Goal: Task Accomplishment & Management: Manage account settings

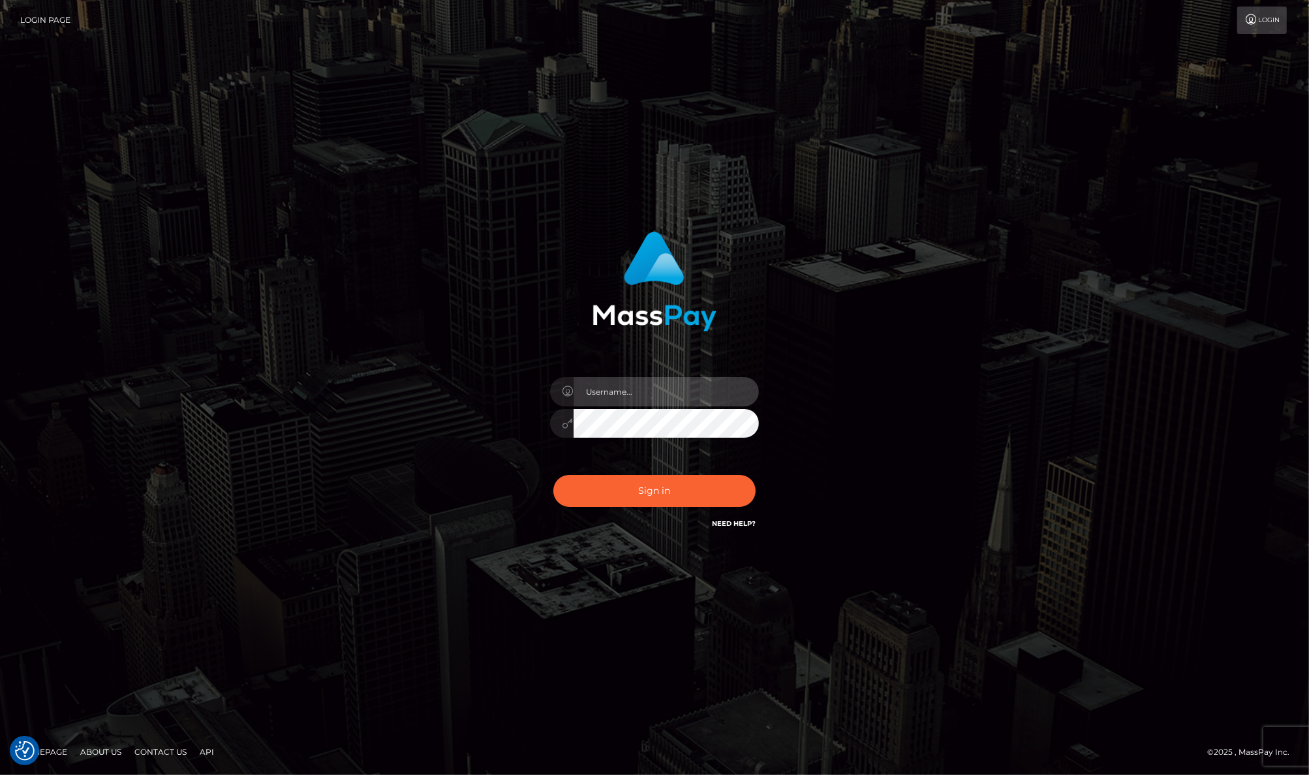
click at [611, 399] on input "text" at bounding box center [666, 391] width 185 height 29
type input "[PERSON_NAME].JPA"
click at [609, 481] on button "Sign in" at bounding box center [654, 491] width 202 height 32
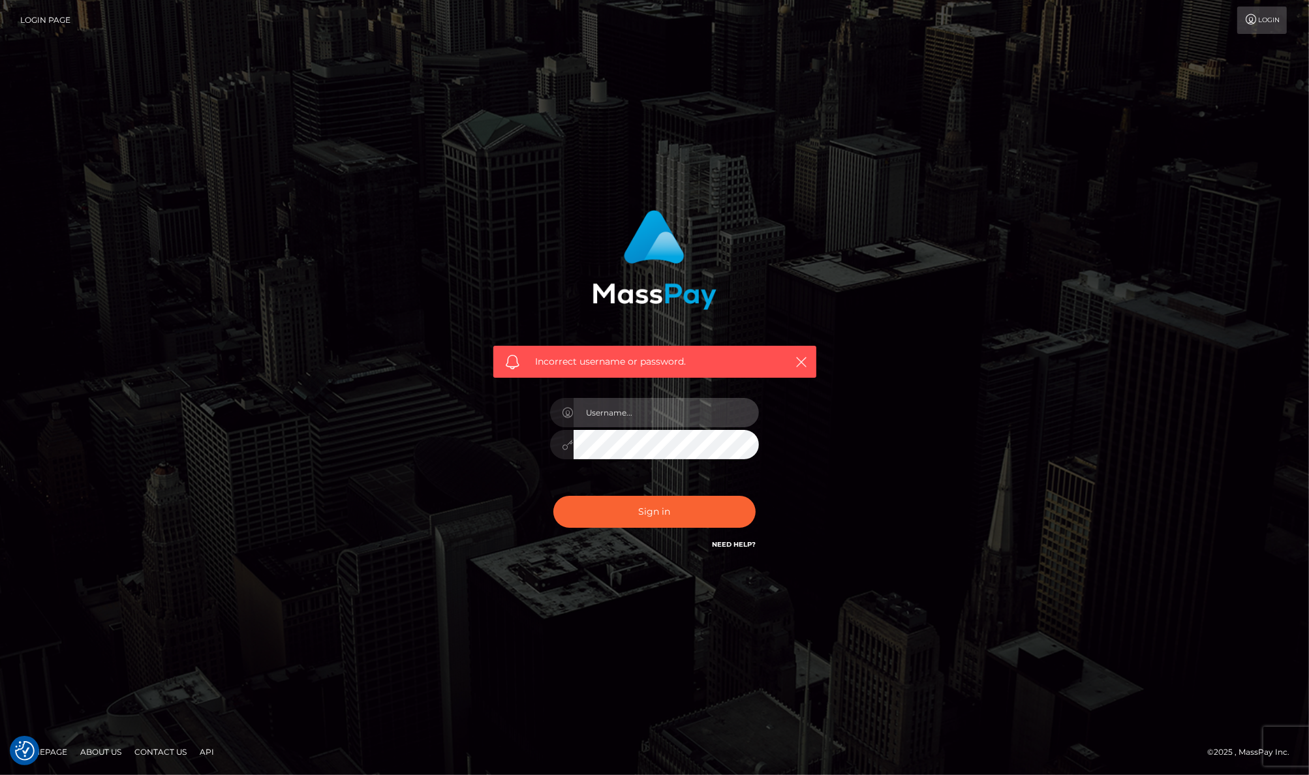
click at [652, 415] on input "text" at bounding box center [666, 412] width 185 height 29
type input "Janet.Silversocial"
click at [615, 503] on button "Sign in" at bounding box center [654, 512] width 202 height 32
click at [608, 416] on input "text" at bounding box center [666, 412] width 185 height 29
type input "JanetJP"
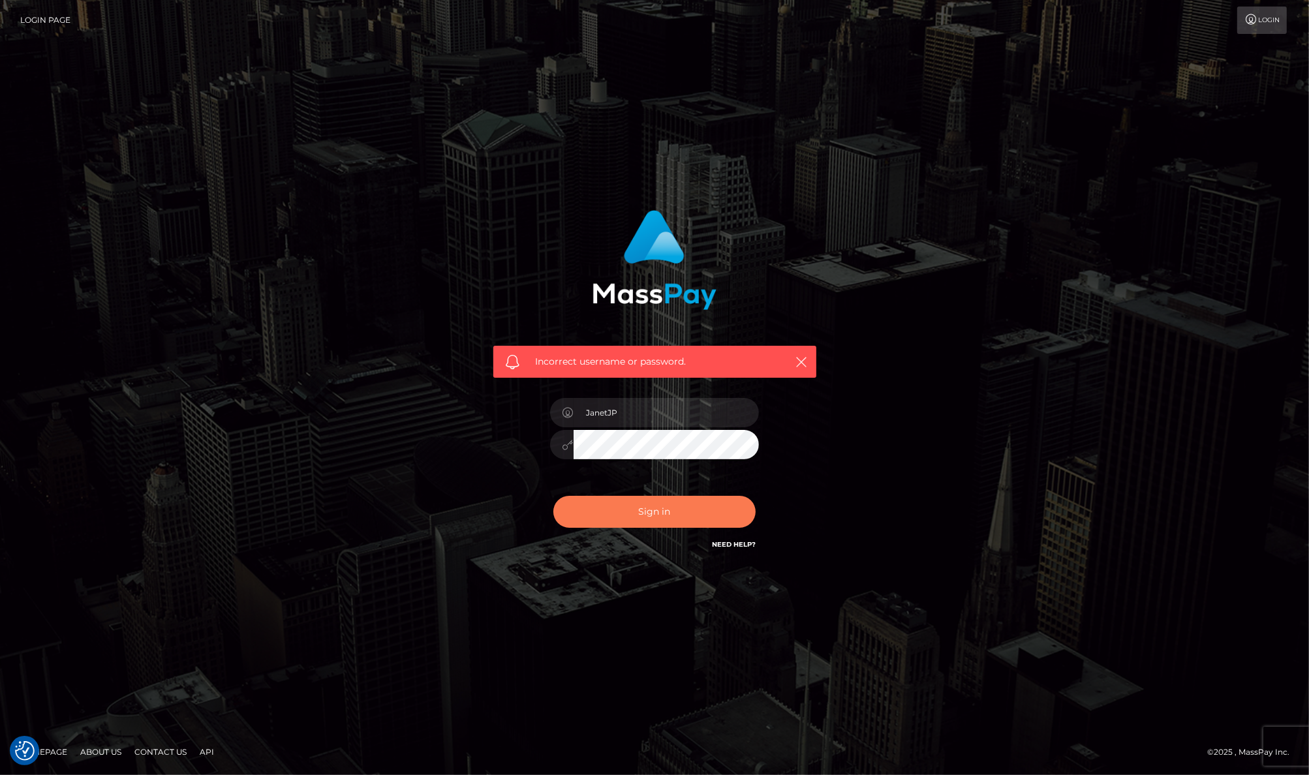
click at [627, 506] on button "Sign in" at bounding box center [654, 512] width 202 height 32
click at [343, 33] on div "Login" at bounding box center [685, 20] width 1208 height 27
drag, startPoint x: 531, startPoint y: 361, endPoint x: 693, endPoint y: 361, distance: 161.8
click at [693, 361] on div "Incorrect username or password." at bounding box center [654, 362] width 323 height 33
copy span "Incorrect username or password."
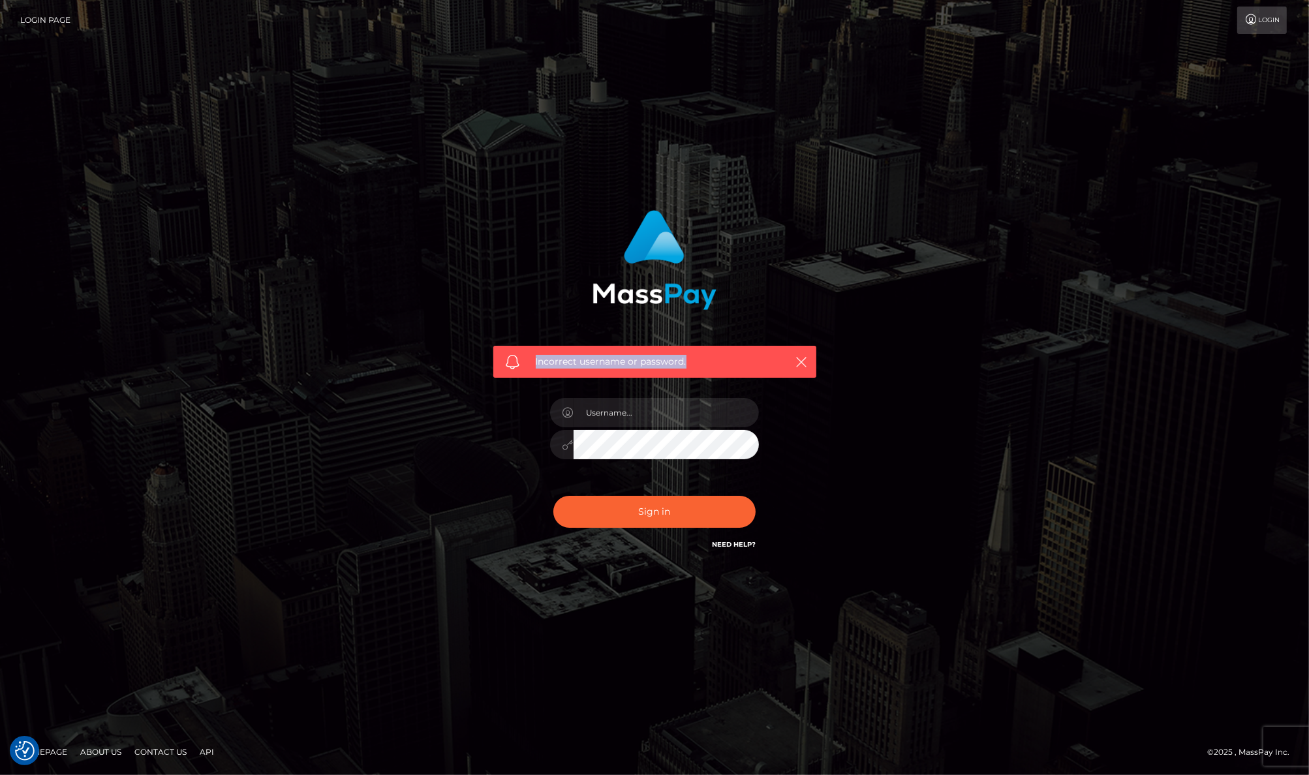
drag, startPoint x: 809, startPoint y: 38, endPoint x: 795, endPoint y: 39, distance: 14.4
click at [809, 39] on nav "Login Page Login" at bounding box center [654, 20] width 1309 height 40
click at [286, 113] on div "Incorrect username or password." at bounding box center [654, 387] width 1309 height 571
click at [595, 419] on input "text" at bounding box center [666, 412] width 185 height 29
click at [627, 419] on input "text" at bounding box center [666, 412] width 185 height 29
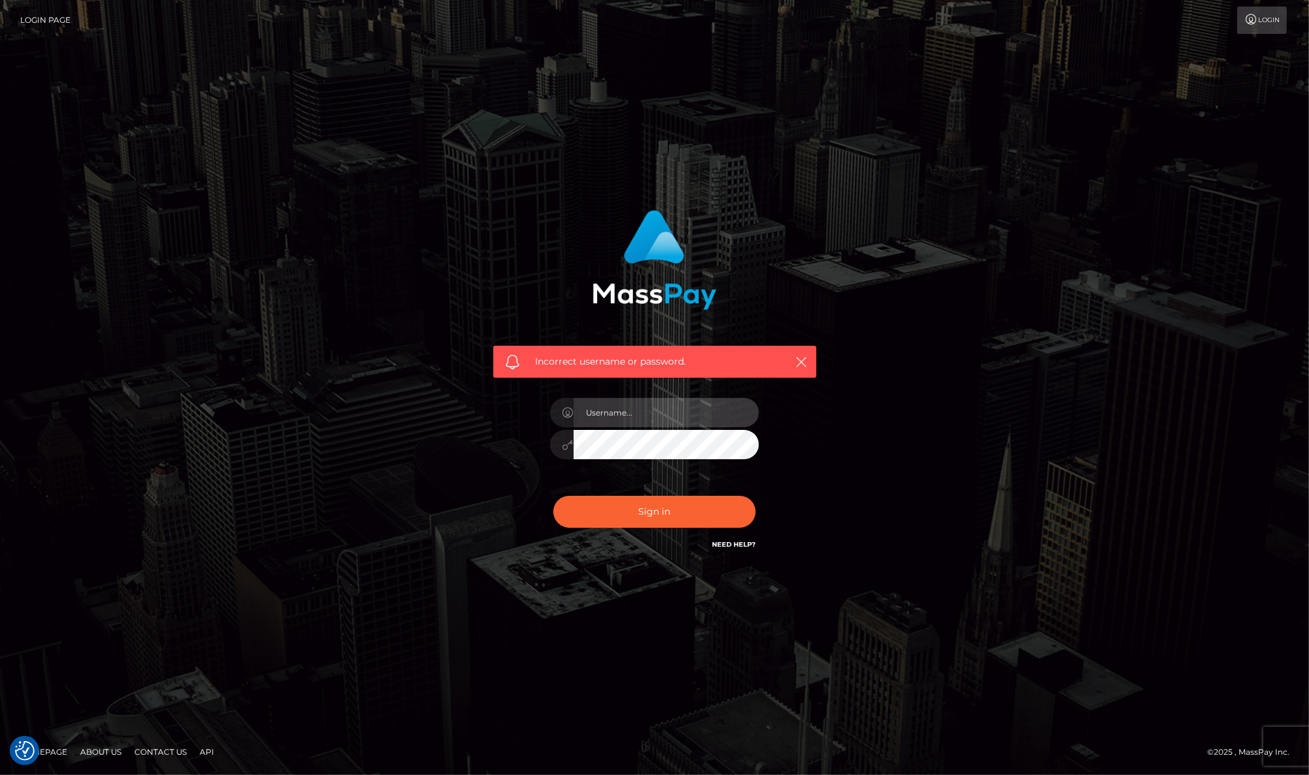
type input "Janet.JPA"
click at [607, 477] on div "Janet.JPA" at bounding box center [654, 438] width 228 height 100
click at [680, 484] on div "Janet.JPA" at bounding box center [654, 438] width 228 height 100
click at [733, 544] on link "Need Help?" at bounding box center [734, 544] width 44 height 8
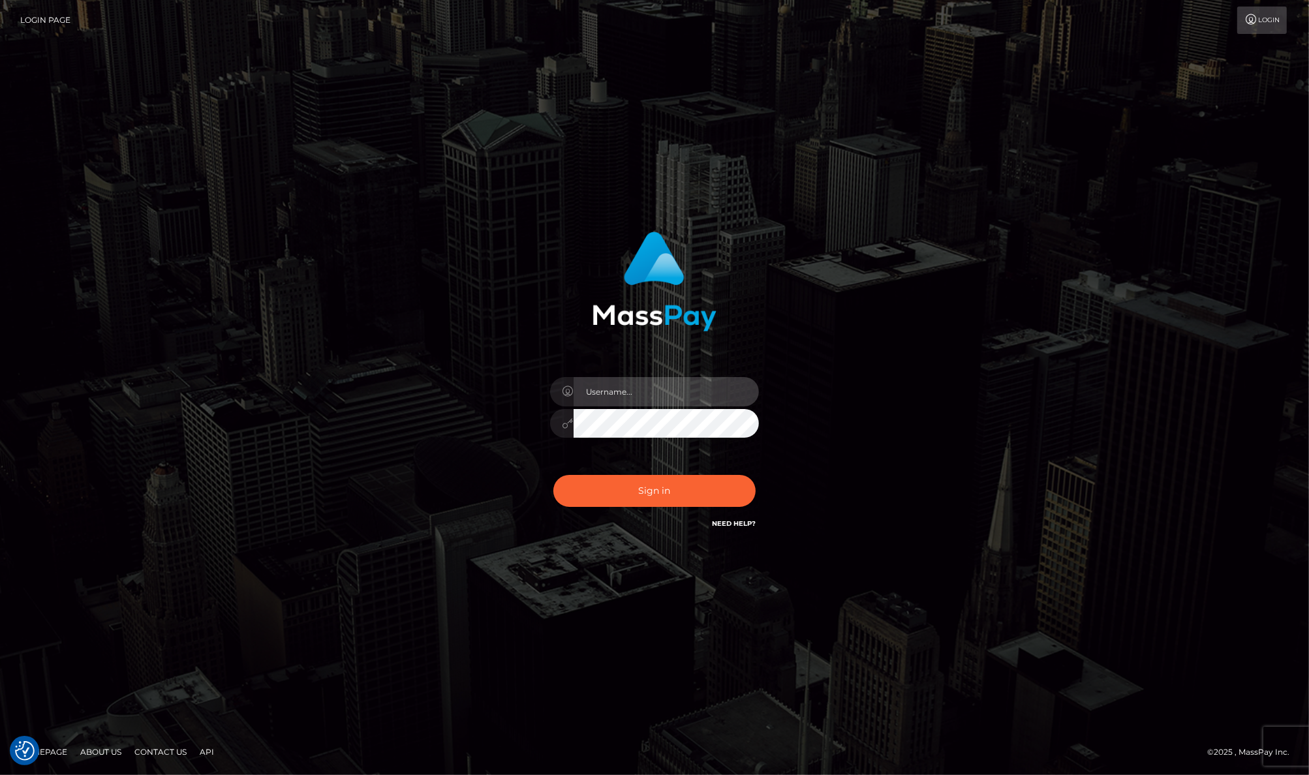
click at [637, 386] on input "text" at bounding box center [666, 391] width 185 height 29
type input "Janet.Silversocial"
click at [513, 421] on div "Janet.Silversocial Sign in" at bounding box center [655, 381] width 343 height 319
click at [604, 488] on button "Sign in" at bounding box center [654, 491] width 202 height 32
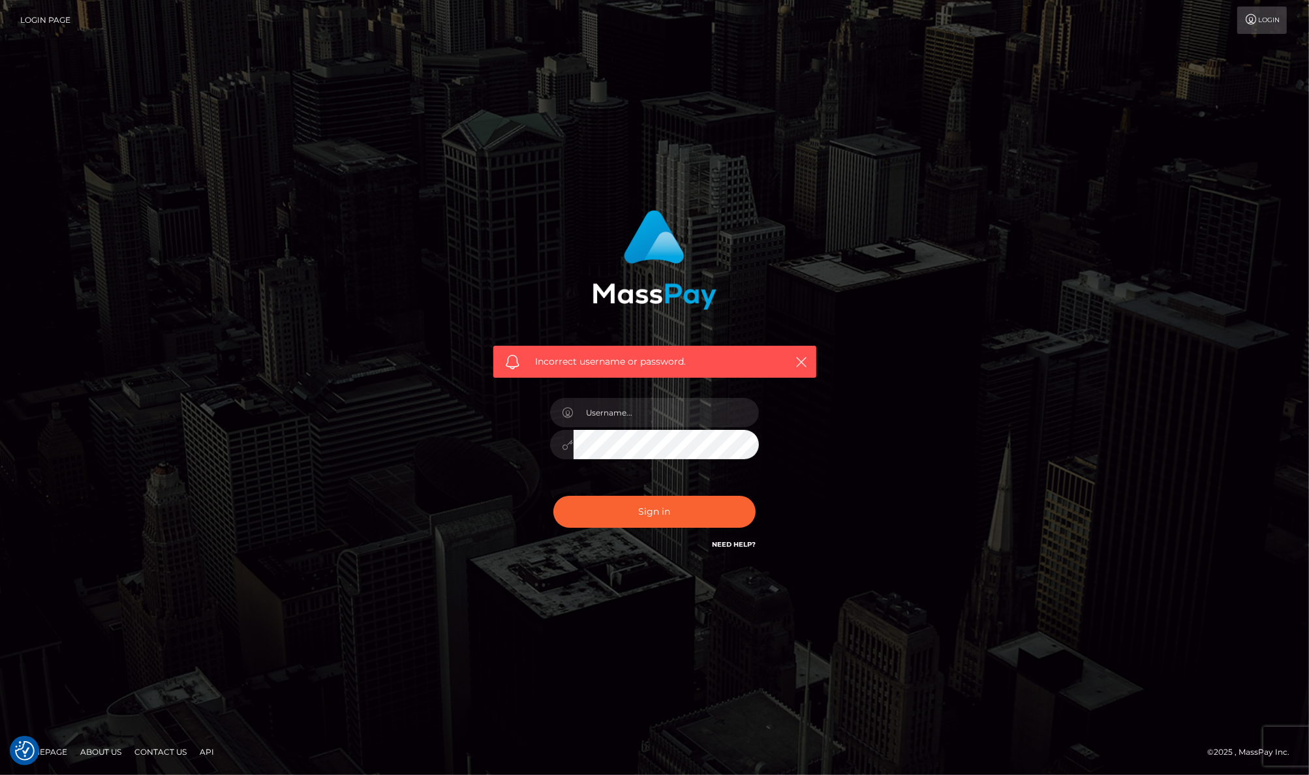
click at [968, 163] on div "Incorrect username or password." at bounding box center [654, 387] width 1309 height 571
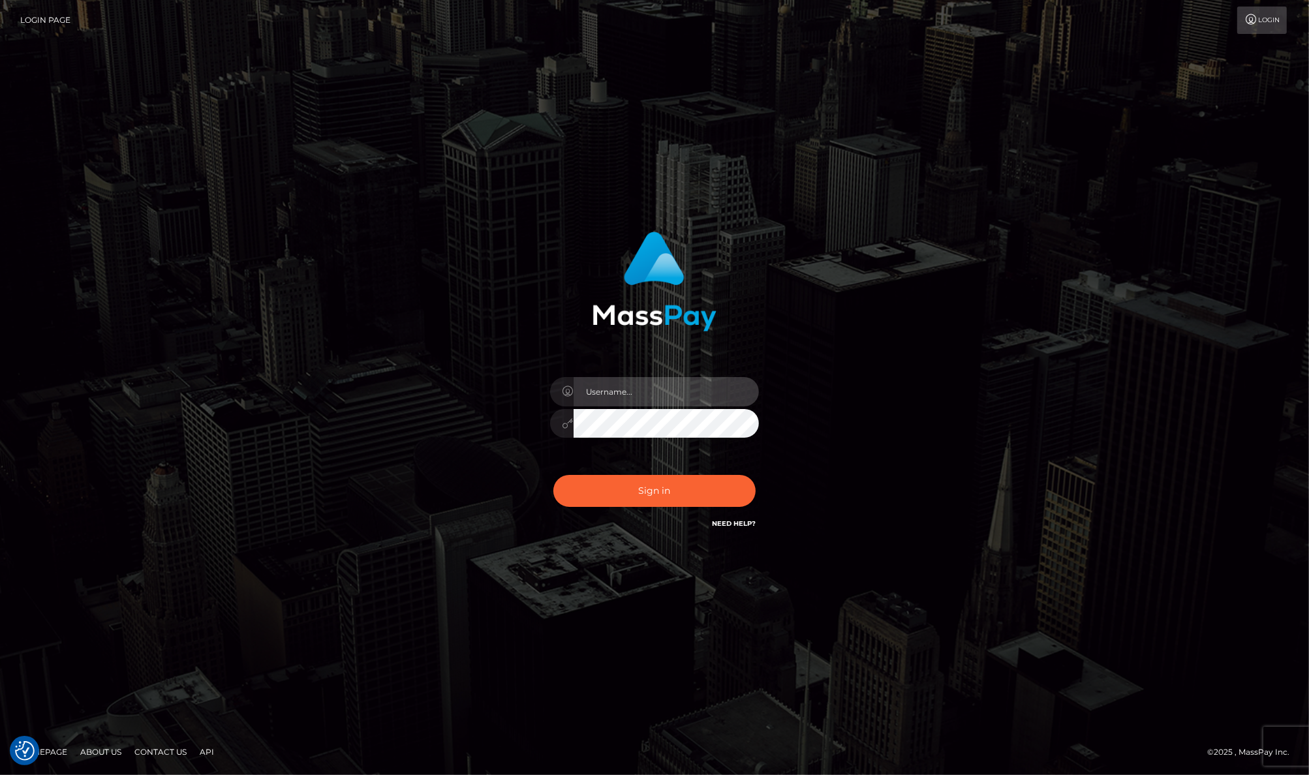
click at [617, 396] on input "text" at bounding box center [666, 391] width 185 height 29
type input "[PERSON_NAME].ACE"
drag, startPoint x: 504, startPoint y: 454, endPoint x: 550, endPoint y: 472, distance: 49.6
click at [504, 454] on div "Janet.ACE Sign in" at bounding box center [655, 381] width 343 height 319
click at [603, 484] on button "Sign in" at bounding box center [654, 491] width 202 height 32
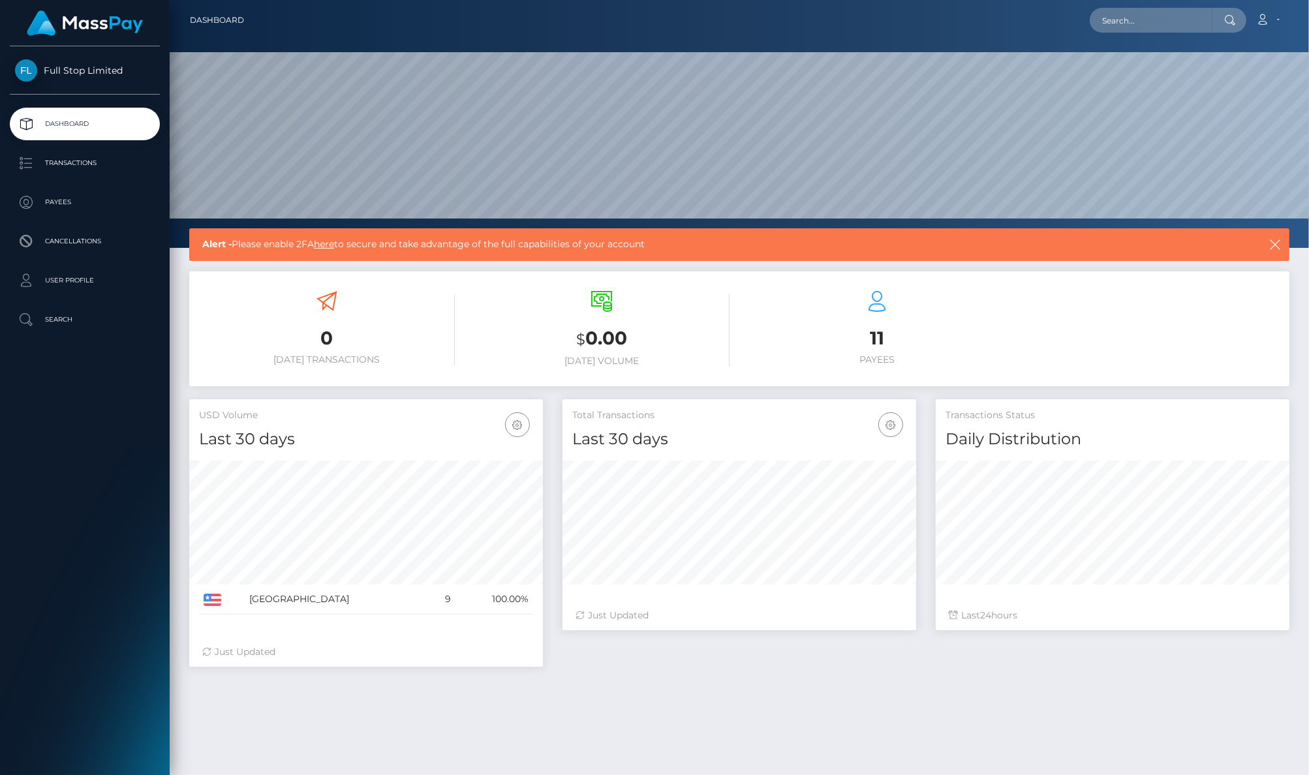
scroll to position [230, 354]
click at [327, 245] on link "here" at bounding box center [324, 244] width 20 height 12
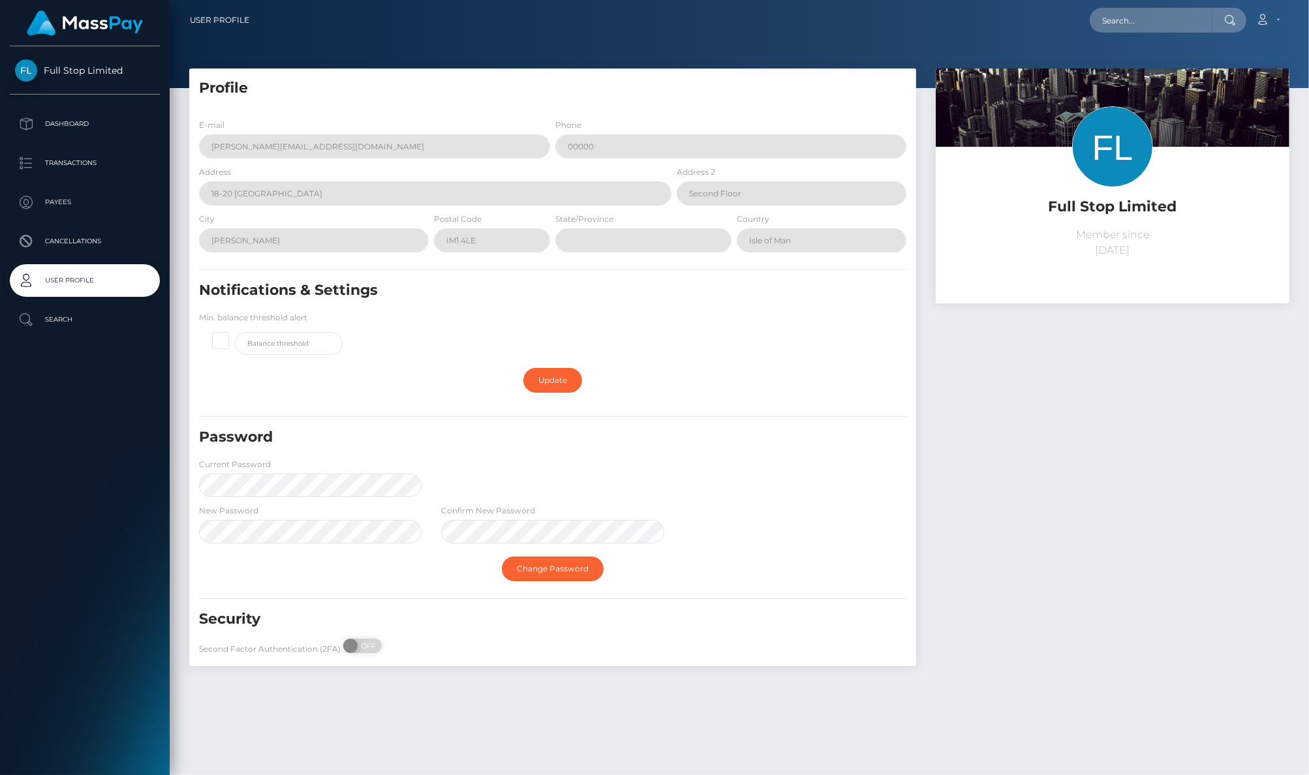
click at [316, 711] on div "Profile E-mail [PERSON_NAME][EMAIL_ADDRESS][DOMAIN_NAME] Phone 00000 Address [S…" at bounding box center [739, 416] width 1139 height 695
click at [350, 642] on span at bounding box center [352, 646] width 18 height 14
click at [358, 639] on span "OFF" at bounding box center [366, 646] width 33 height 14
checkbox input "true"
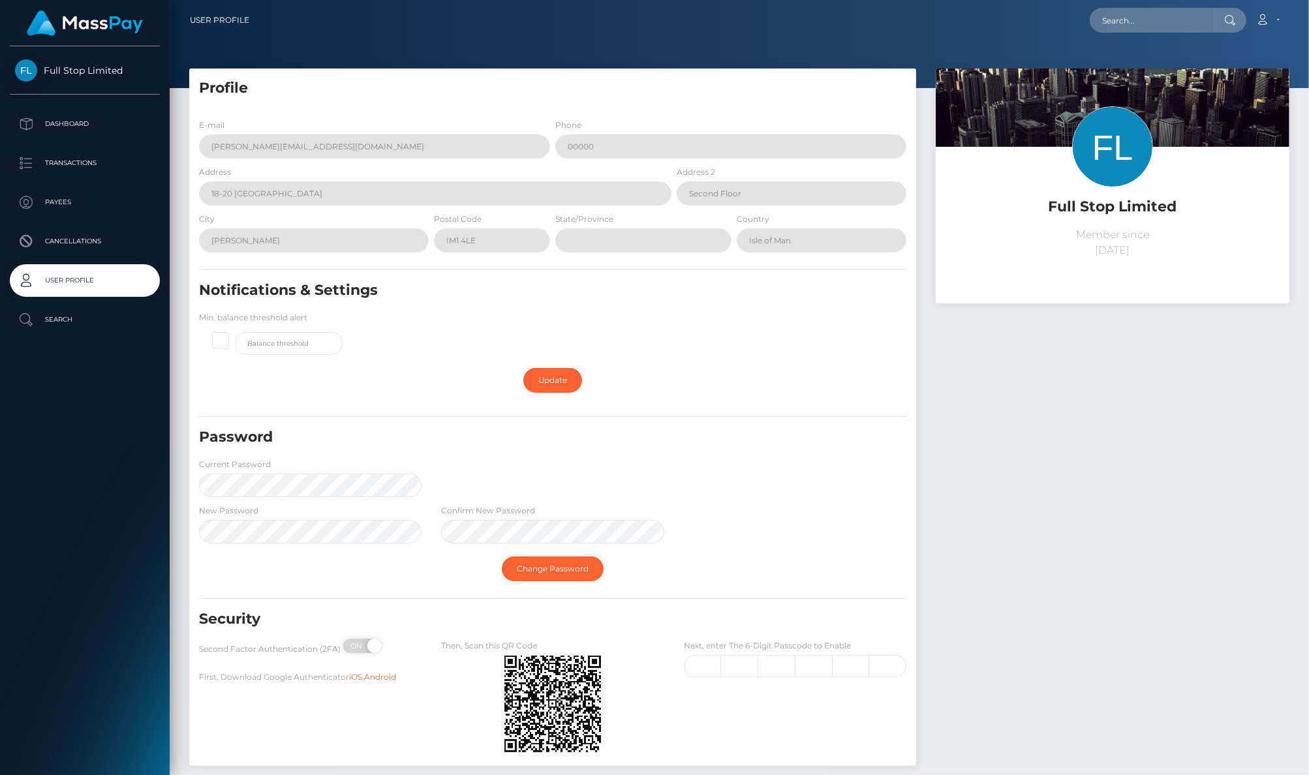
click at [423, 645] on div "Second Factor Authentication (2FA) ON OFF" at bounding box center [310, 649] width 242 height 21
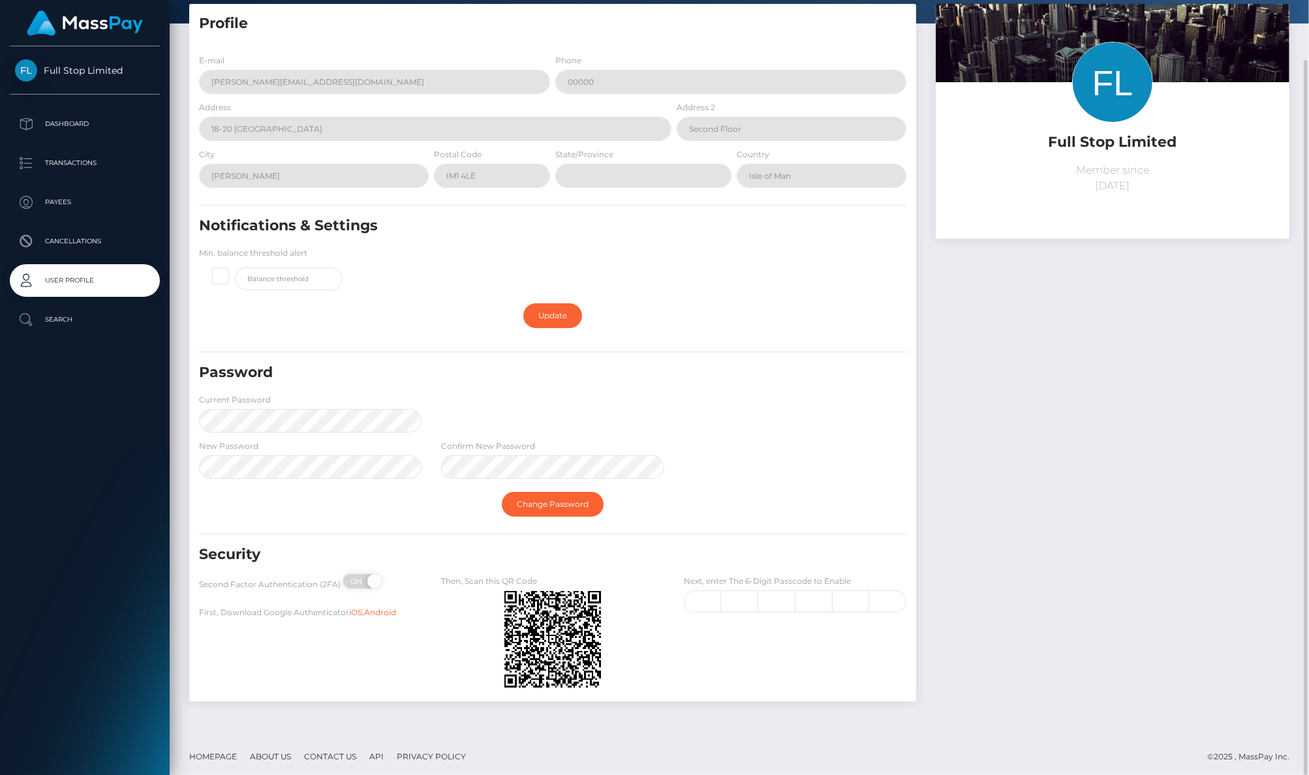
click at [1177, 452] on div "Full Stop Limited Member since [DATE]" at bounding box center [1112, 359] width 373 height 711
click at [79, 72] on span "Full Stop Limited" at bounding box center [85, 71] width 150 height 12
click at [700, 597] on input "text" at bounding box center [703, 602] width 38 height 22
type input "2"
type input "9"
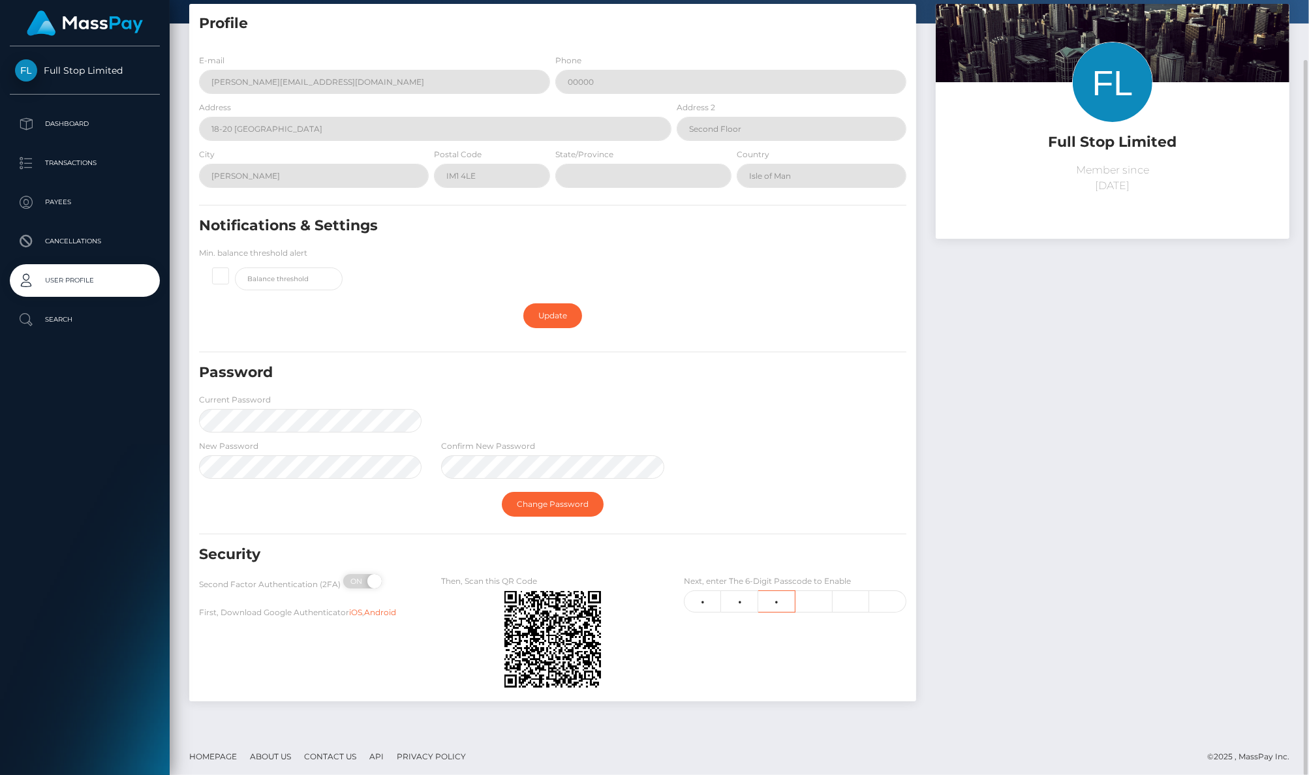
type input "4"
type input "8"
type input "7"
type input "3"
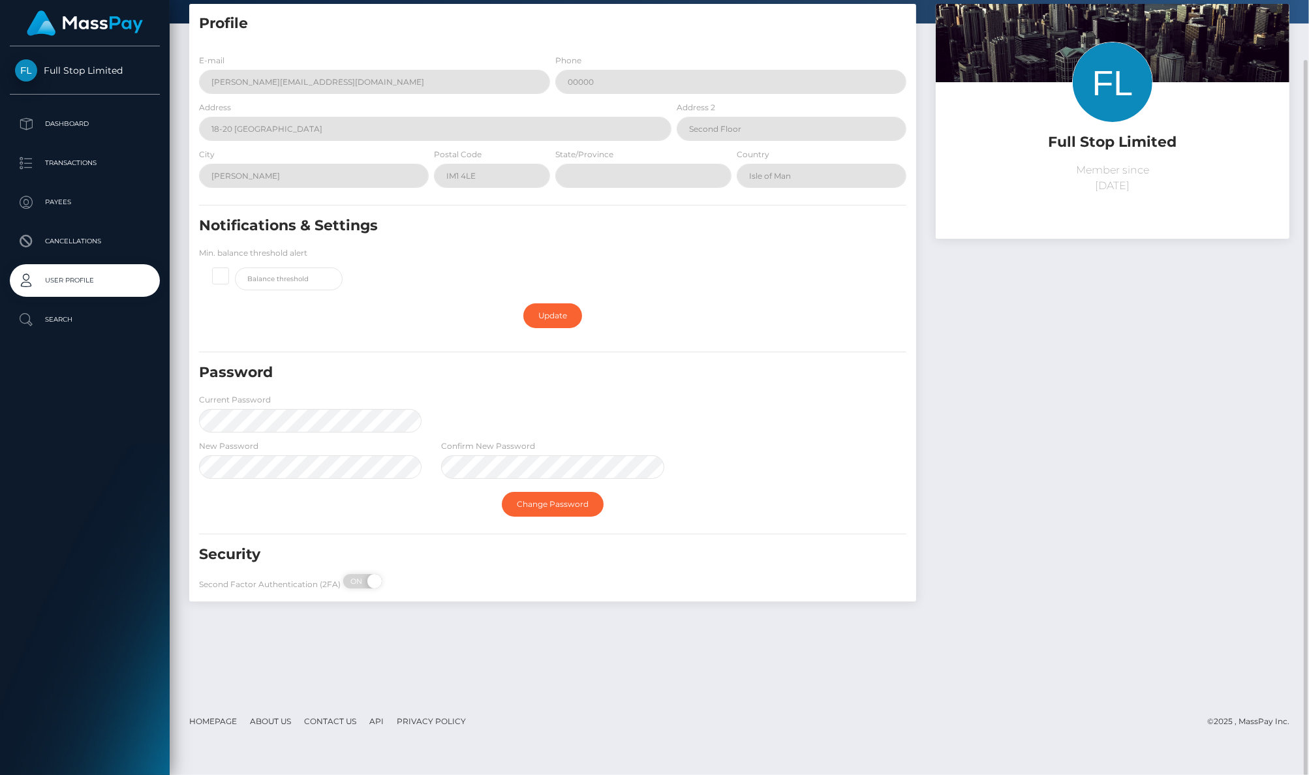
click at [1047, 523] on div "Full Stop Limited Member since August 20, 2025" at bounding box center [1112, 309] width 373 height 611
click at [74, 74] on span "Full Stop Limited" at bounding box center [85, 71] width 150 height 12
click at [70, 113] on link "Dashboard" at bounding box center [85, 124] width 150 height 33
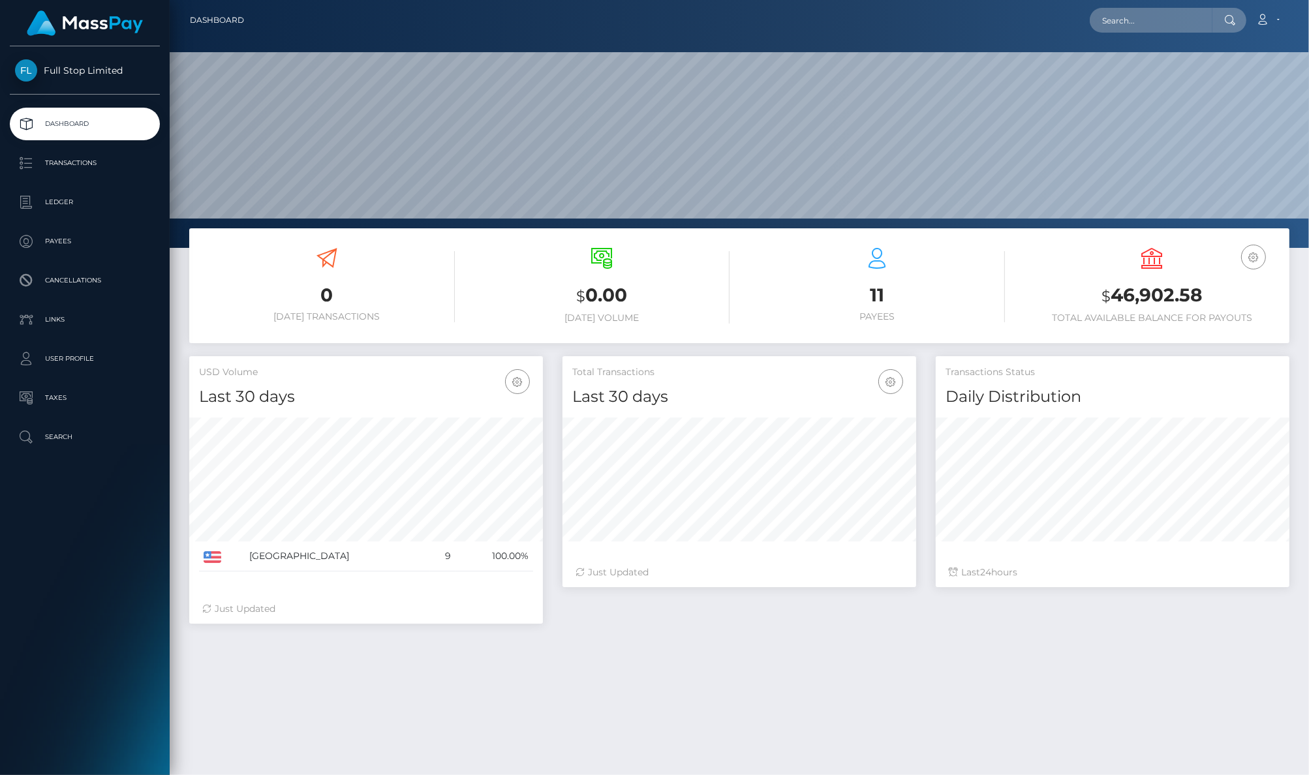
scroll to position [230, 354]
drag, startPoint x: 671, startPoint y: 712, endPoint x: 793, endPoint y: 313, distance: 417.4
click at [671, 712] on div "0 [DATE] Transactions $ 0.00 [DATE] Volume 11 Payees" at bounding box center [739, 575] width 1139 height 695
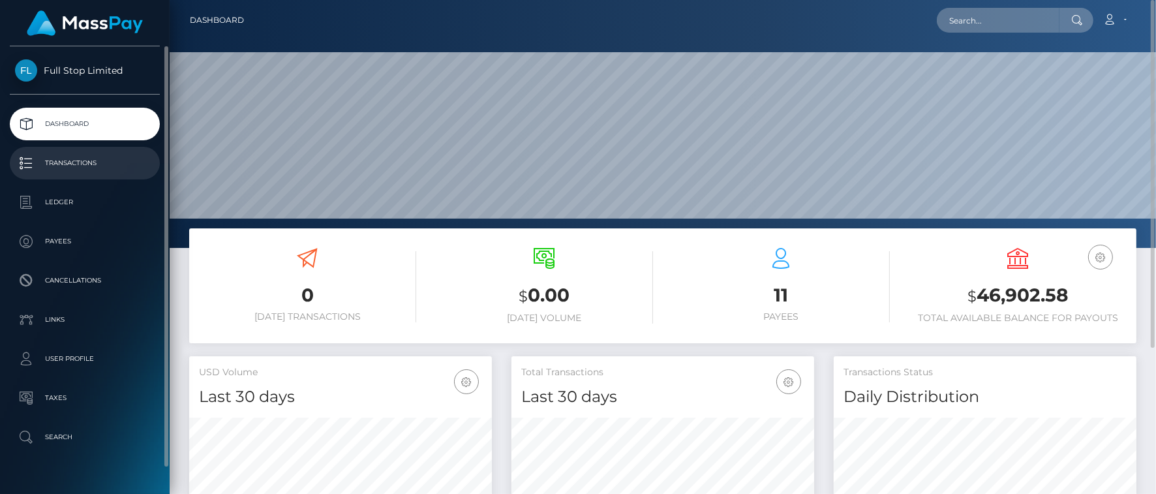
click at [54, 152] on link "Transactions" at bounding box center [85, 163] width 150 height 33
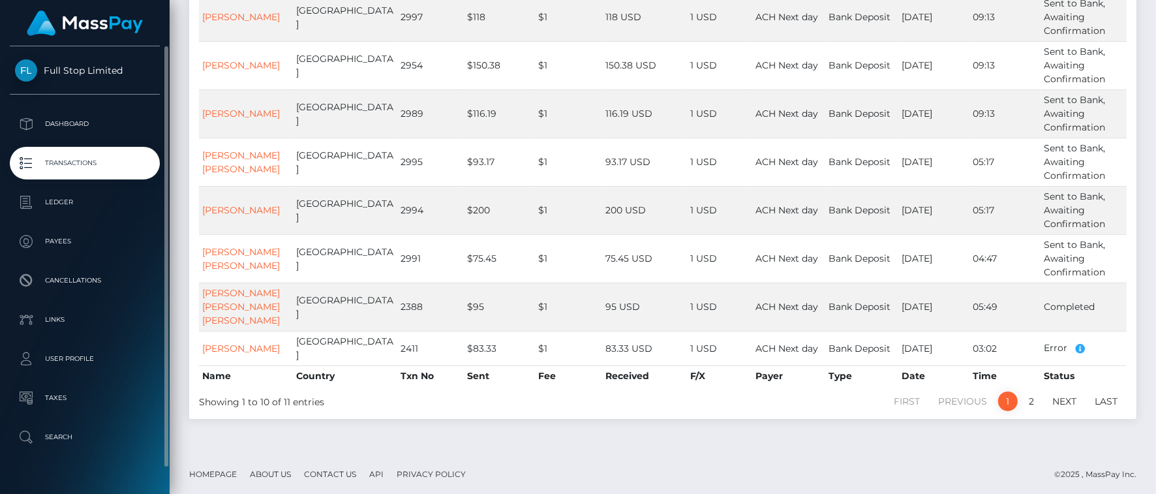
click at [80, 68] on span "Full Stop Limited" at bounding box center [85, 71] width 150 height 12
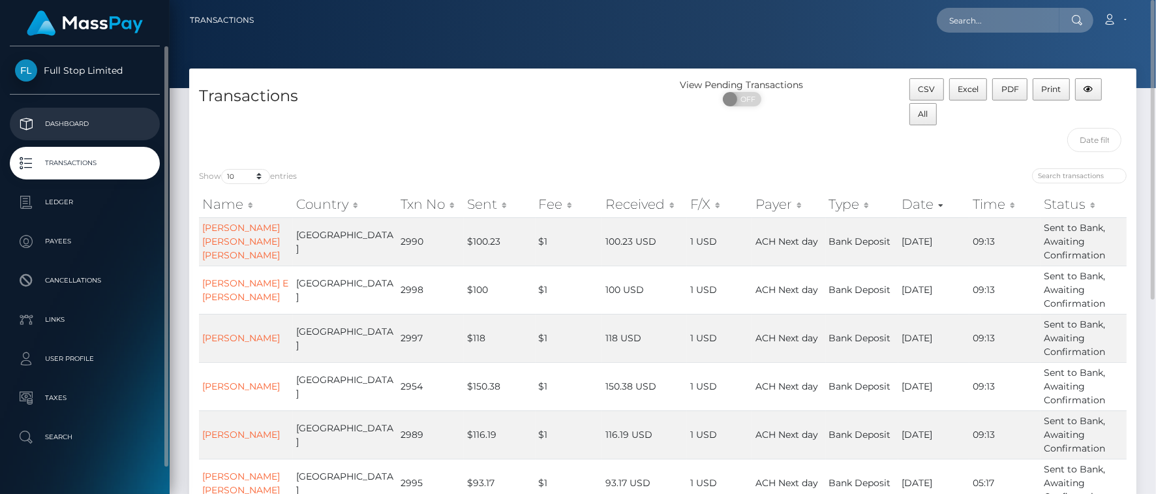
click at [82, 131] on p "Dashboard" at bounding box center [85, 124] width 140 height 20
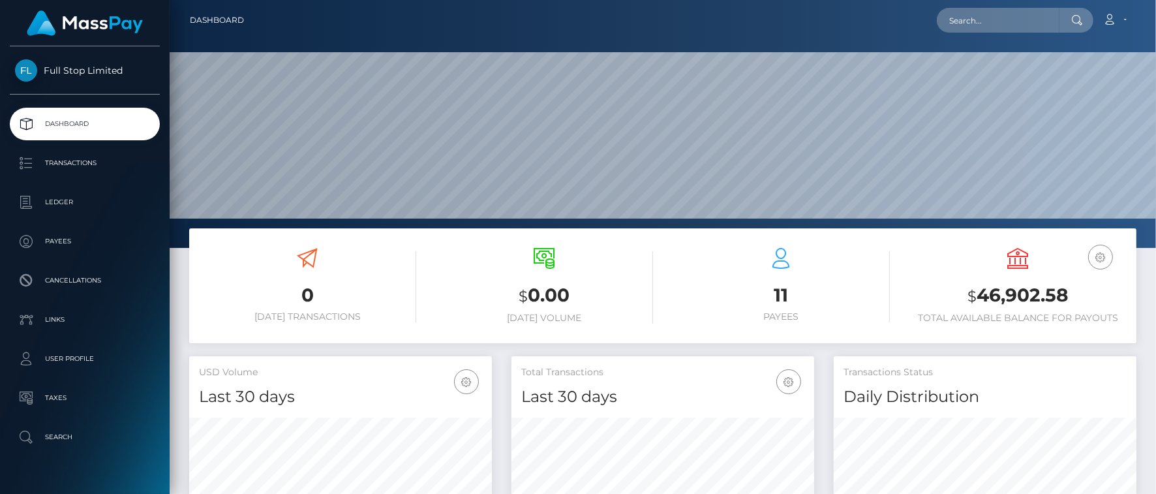
scroll to position [231, 302]
click at [709, 35] on nav "Dashboard Loading... Loading... Account Edit Profile" at bounding box center [663, 20] width 987 height 40
